Goal: Task Accomplishment & Management: Complete application form

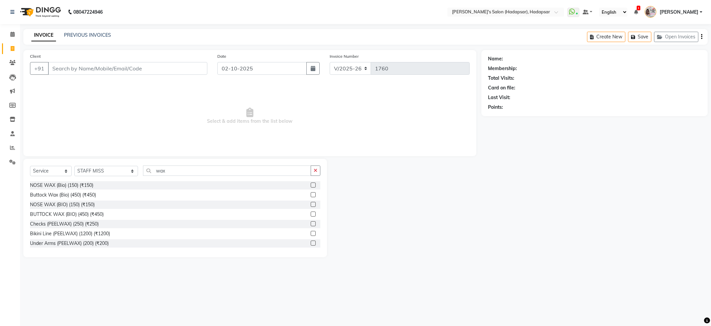
select select "108"
select select "service"
click at [104, 170] on select "Select Stylist ABHI [PERSON_NAME] [PERSON_NAME] MANAGER [PERSON_NAME] PRIYA [PE…" at bounding box center [106, 171] width 64 height 10
click at [103, 170] on select "Select Stylist ABHI [PERSON_NAME] [PERSON_NAME] MANAGER [PERSON_NAME] PRIYA [PE…" at bounding box center [106, 171] width 64 height 10
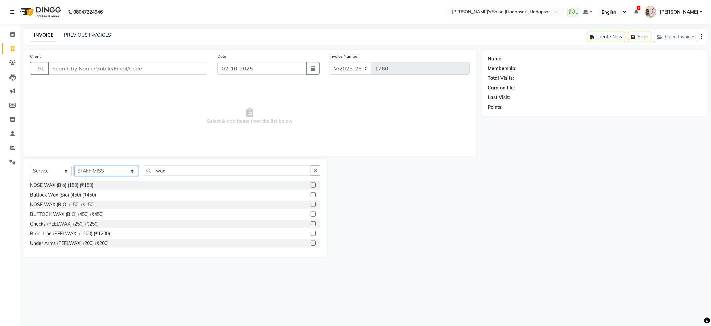
select select "71502"
click at [74, 166] on select "Select Stylist ABHI [PERSON_NAME] [PERSON_NAME] MANAGER [PERSON_NAME] PRIYA [PE…" at bounding box center [106, 171] width 64 height 10
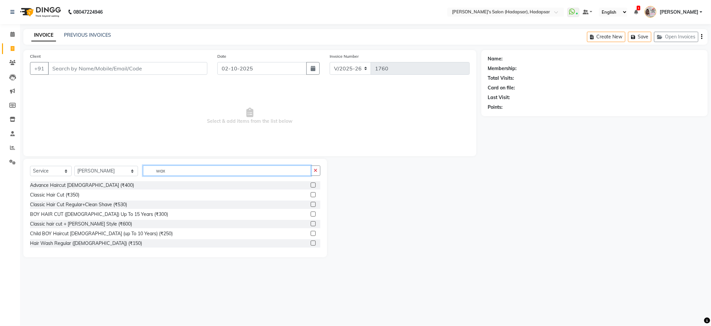
click at [158, 171] on input "wax" at bounding box center [227, 170] width 168 height 10
drag, startPoint x: 158, startPoint y: 171, endPoint x: 116, endPoint y: 170, distance: 42.0
click at [116, 170] on div "Select Service Product Membership Package Voucher Prepaid Gift Card Select Styl…" at bounding box center [175, 173] width 290 height 16
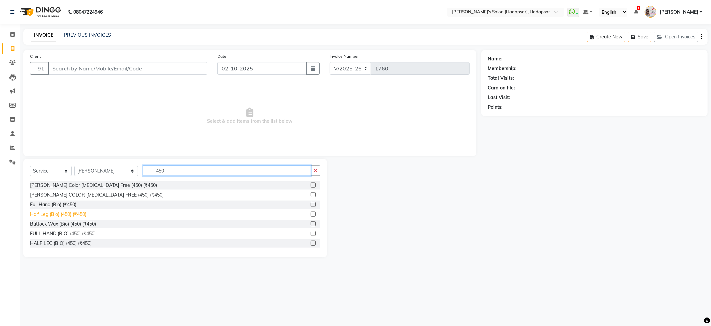
type input "450"
click at [63, 217] on div "Half Leg (Bio) (450) (₹450)" at bounding box center [58, 214] width 56 height 7
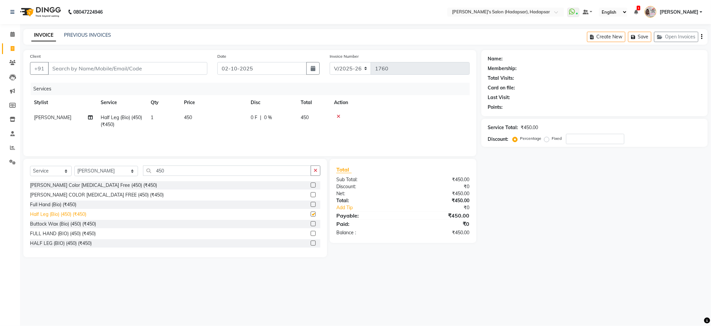
checkbox input "false"
click at [73, 236] on div "FULL HAND (BIO) (450) (₹450)" at bounding box center [63, 233] width 66 height 7
checkbox input "false"
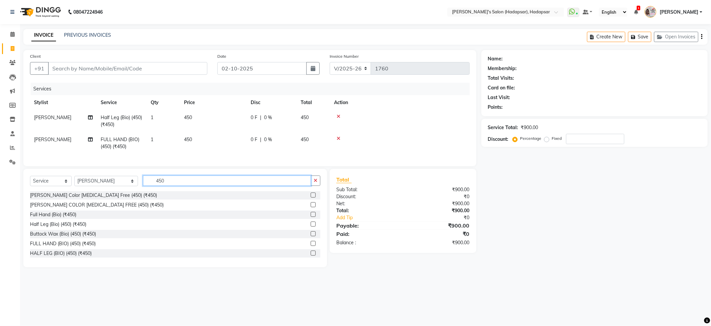
drag, startPoint x: 157, startPoint y: 190, endPoint x: 131, endPoint y: 194, distance: 26.6
click at [131, 191] on div "Select Service Product Membership Package Voucher Prepaid Gift Card Select Styl…" at bounding box center [175, 183] width 290 height 16
type input "180"
click at [64, 219] on div "Under Arms (Bio) (₹180)" at bounding box center [175, 214] width 290 height 8
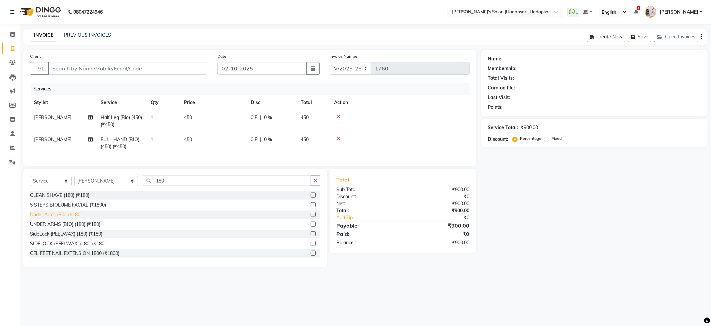
click at [64, 218] on div "Under Arms (Bio) (₹180)" at bounding box center [56, 214] width 52 height 7
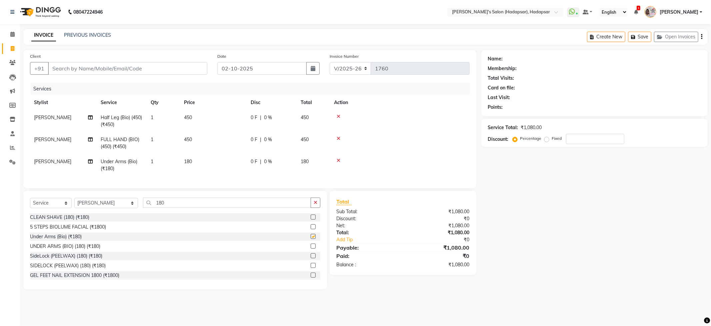
checkbox input "false"
drag, startPoint x: 192, startPoint y: 162, endPoint x: 208, endPoint y: 162, distance: 16.3
click at [192, 162] on td "180" at bounding box center [213, 165] width 67 height 22
select select "71502"
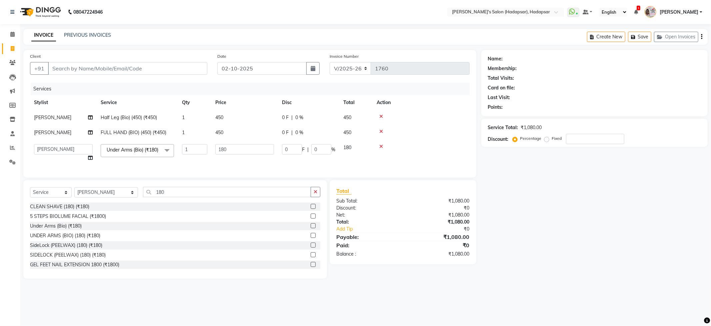
click at [210, 162] on td "1" at bounding box center [194, 152] width 33 height 25
click at [233, 151] on input "180" at bounding box center [244, 149] width 59 height 10
type input "1"
type input "200"
click at [711, 126] on div "Name: Membership: Total Visits: Card on file: Last Visit: Points: Service Total…" at bounding box center [597, 164] width 231 height 228
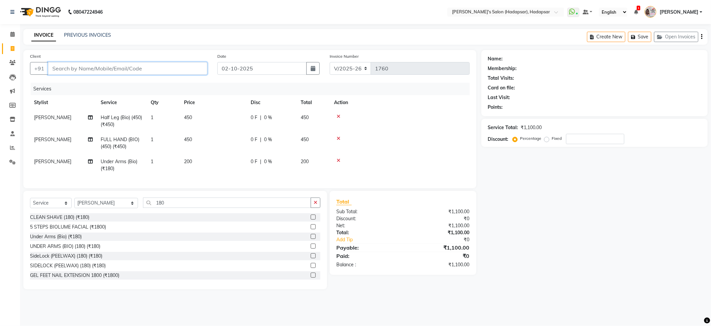
click at [88, 73] on input "Client" at bounding box center [127, 68] width 159 height 13
type input "9"
type input "0"
type input "9914261447"
click at [192, 69] on span "Add Client" at bounding box center [190, 68] width 26 height 7
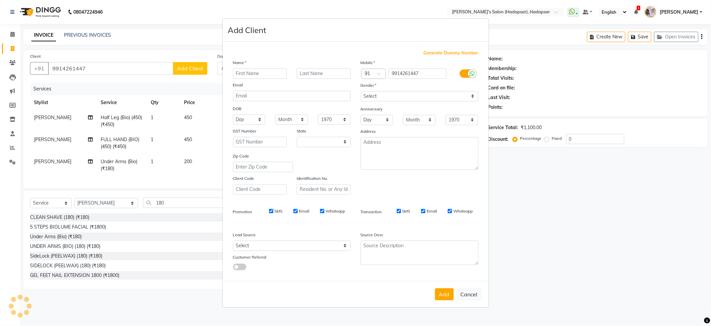
select select "22"
type input "ramya mam"
click at [367, 91] on select "Select [DEMOGRAPHIC_DATA] [DEMOGRAPHIC_DATA] Other Prefer Not To Say" at bounding box center [420, 96] width 118 height 10
select select "[DEMOGRAPHIC_DATA]"
click at [361, 91] on select "Select [DEMOGRAPHIC_DATA] [DEMOGRAPHIC_DATA] Other Prefer Not To Say" at bounding box center [420, 96] width 118 height 10
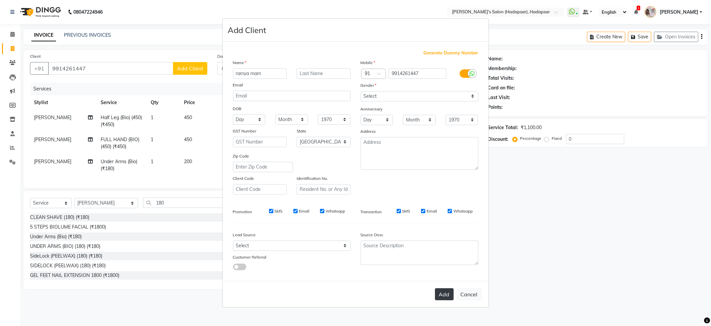
click at [442, 291] on button "Add" at bounding box center [444, 294] width 19 height 12
select select
select select "null"
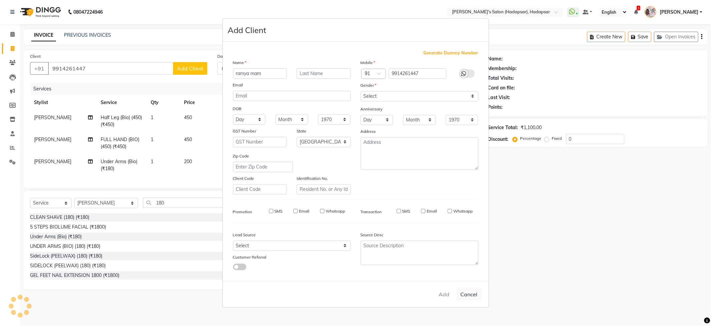
select select
checkbox input "false"
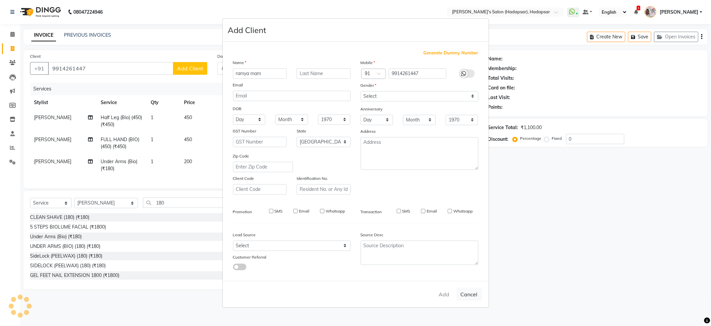
checkbox input "false"
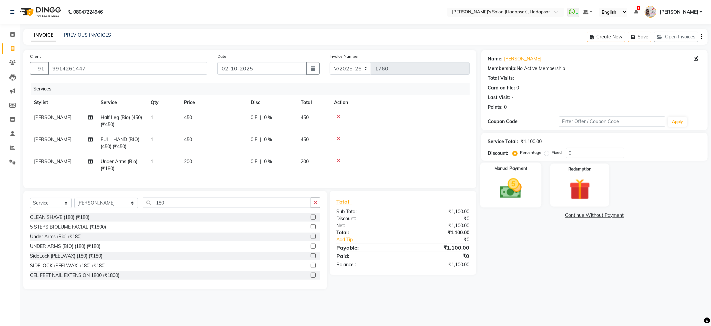
click at [494, 194] on img at bounding box center [511, 188] width 36 height 25
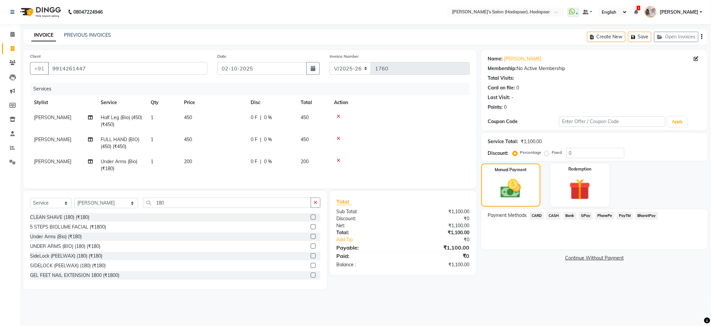
click at [613, 215] on span "PhonePe" at bounding box center [605, 216] width 19 height 8
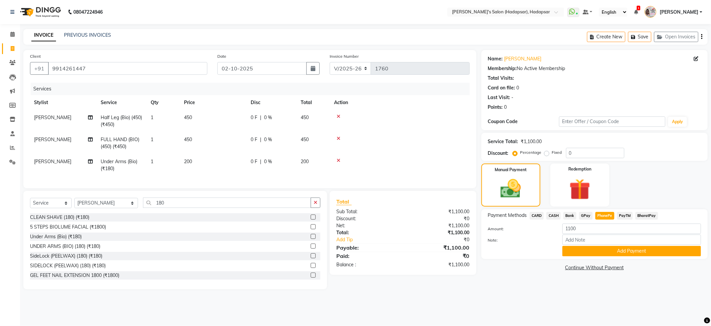
click at [606, 245] on div "Note:" at bounding box center [594, 239] width 223 height 11
click at [607, 251] on button "Add Payment" at bounding box center [632, 251] width 139 height 10
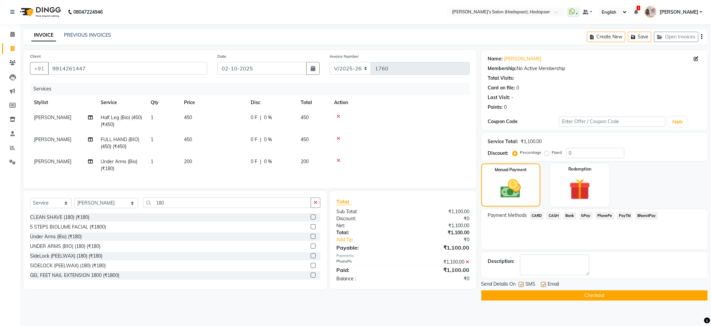
click at [564, 303] on main "INVOICE PREVIOUS INVOICES Create New Save Open Invoices Client [PHONE_NUMBER] D…" at bounding box center [365, 169] width 691 height 281
click at [562, 298] on button "Checkout" at bounding box center [595, 295] width 226 height 10
